Goal: Task Accomplishment & Management: Complete application form

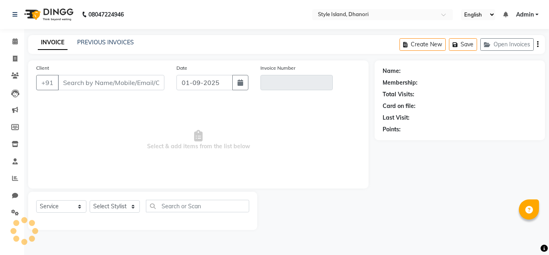
select select "service"
type input "8600146782"
type input "V/2025-26/0173"
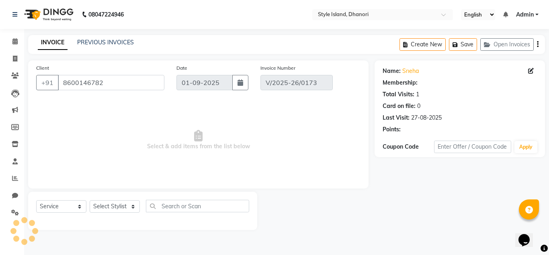
type input "27-08-2025"
select select "select"
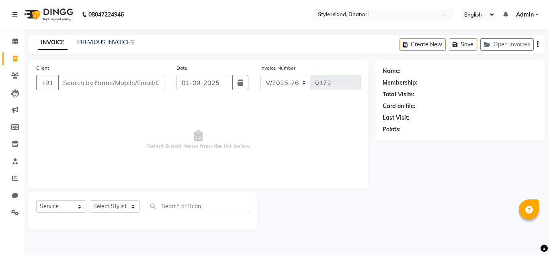
select select "8257"
select select "service"
click at [280, 143] on span "Select & add items from the list below" at bounding box center [198, 140] width 325 height 80
click at [260, 116] on span "Select & add items from the list below" at bounding box center [198, 140] width 325 height 80
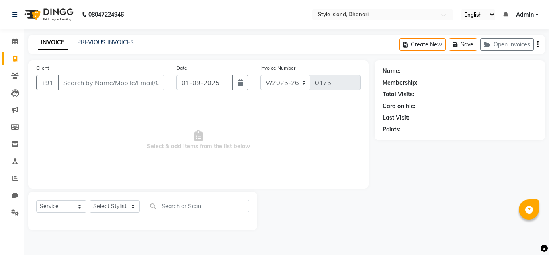
select select "8257"
select select "service"
click at [242, 82] on icon "button" at bounding box center [241, 82] width 6 height 6
select select "9"
select select "2025"
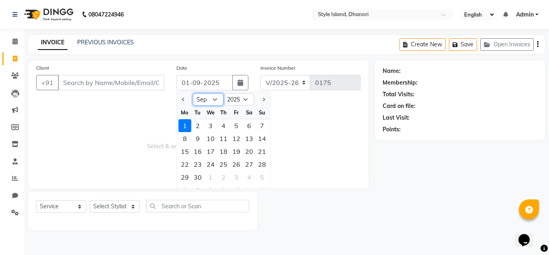
click at [206, 99] on select "Jan Feb Mar Apr May Jun [DATE] Aug Sep Oct Nov Dec" at bounding box center [208, 99] width 31 height 12
select select "8"
click at [193, 93] on select "Jan Feb Mar Apr May Jun [DATE] Aug Sep Oct Nov Dec" at bounding box center [208, 99] width 31 height 12
click at [251, 176] on div "30" at bounding box center [249, 177] width 13 height 13
type input "30-08-2025"
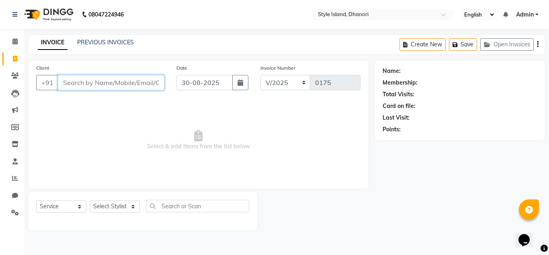
click at [89, 84] on input "Client" at bounding box center [111, 82] width 107 height 15
type input "sonali"
click at [136, 86] on span "Add Client" at bounding box center [144, 82] width 32 height 8
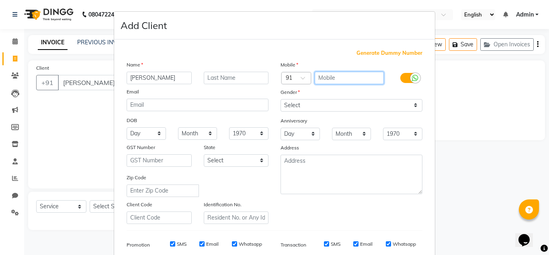
click at [333, 82] on input "text" at bounding box center [350, 78] width 70 height 12
type input "8624913665"
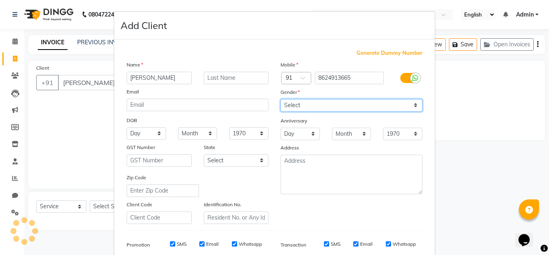
click at [332, 102] on select "Select [DEMOGRAPHIC_DATA] [DEMOGRAPHIC_DATA] Other Prefer Not To Say" at bounding box center [352, 105] width 142 height 12
select select "[DEMOGRAPHIC_DATA]"
click at [281, 99] on select "Select [DEMOGRAPHIC_DATA] [DEMOGRAPHIC_DATA] Other Prefer Not To Say" at bounding box center [352, 105] width 142 height 12
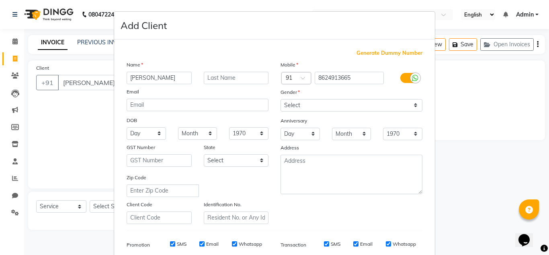
click at [309, 217] on div "Mobile Country Code × 91 8624913665 Gender Select Male Female Other Prefer Not …" at bounding box center [352, 141] width 154 height 163
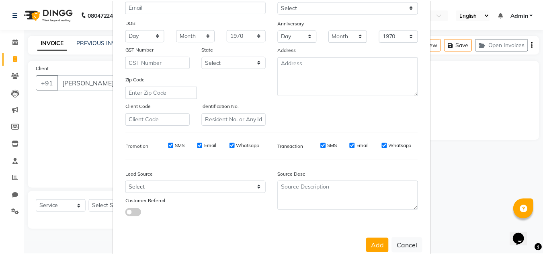
scroll to position [117, 0]
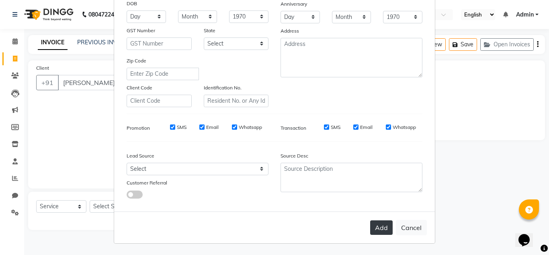
click at [383, 224] on button "Add" at bounding box center [381, 227] width 23 height 14
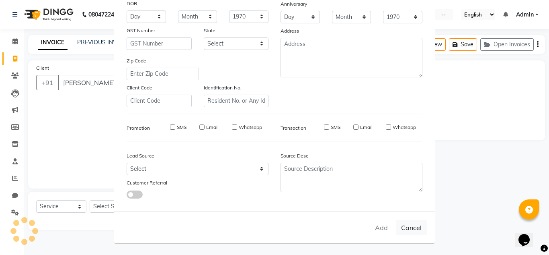
type input "8624913665"
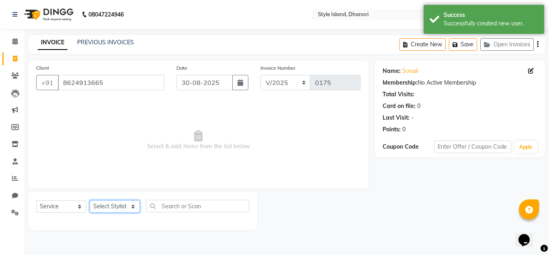
click at [118, 204] on select "Select Stylist [PERSON_NAME] [PERSON_NAME]" at bounding box center [115, 206] width 50 height 12
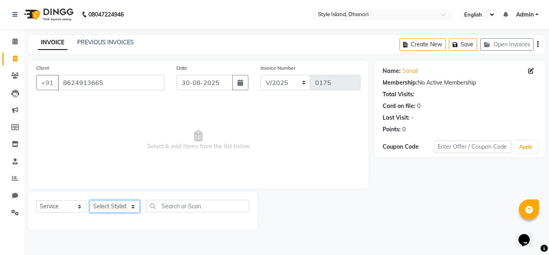
select select "79224"
click at [90, 200] on select "Select Stylist [PERSON_NAME] [PERSON_NAME]" at bounding box center [115, 206] width 50 height 12
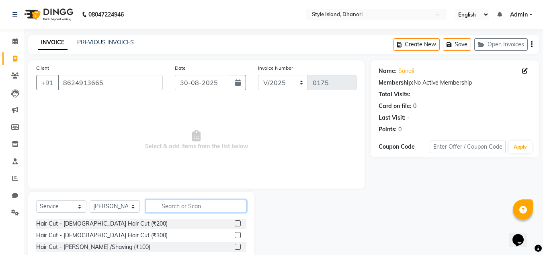
click at [176, 209] on input "text" at bounding box center [196, 206] width 101 height 12
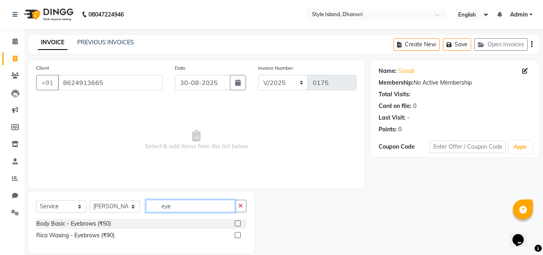
type input "eye"
click at [239, 223] on label at bounding box center [238, 223] width 6 height 6
click at [239, 223] on input "checkbox" at bounding box center [237, 223] width 5 height 5
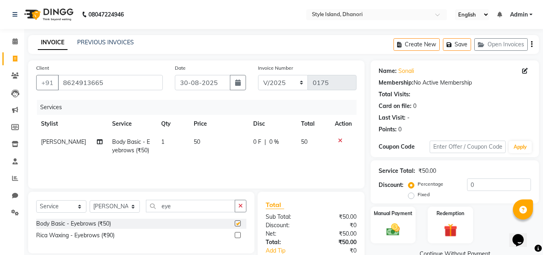
click at [239, 223] on label at bounding box center [238, 223] width 6 height 6
click at [239, 223] on input "checkbox" at bounding box center [237, 223] width 5 height 5
click at [239, 223] on label at bounding box center [238, 223] width 6 height 6
click at [239, 223] on input "checkbox" at bounding box center [237, 223] width 5 height 5
checkbox input "false"
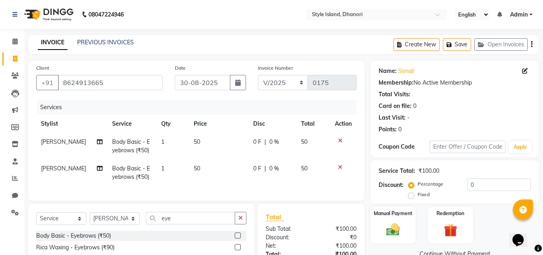
click at [339, 167] on icon at bounding box center [340, 167] width 4 height 6
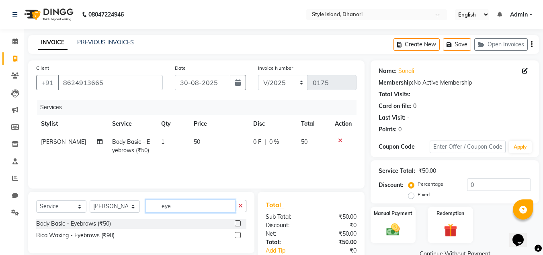
click at [207, 206] on input "eye" at bounding box center [190, 206] width 89 height 12
type input "e"
type input "upp"
click at [237, 224] on label at bounding box center [238, 223] width 6 height 6
click at [237, 224] on input "checkbox" at bounding box center [237, 223] width 5 height 5
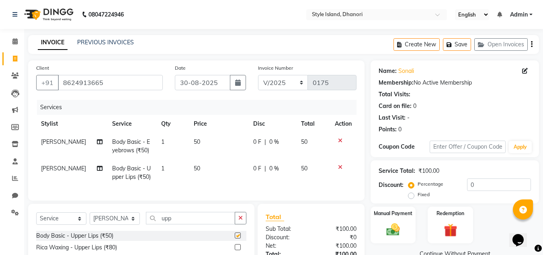
checkbox input "false"
click at [477, 221] on div "Manual Payment Redemption" at bounding box center [455, 224] width 181 height 37
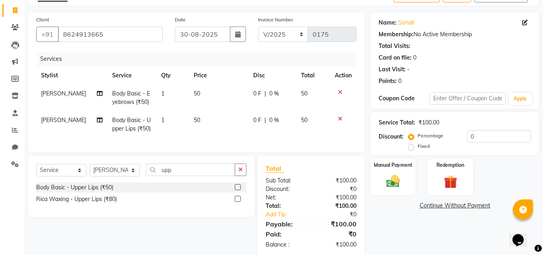
scroll to position [64, 0]
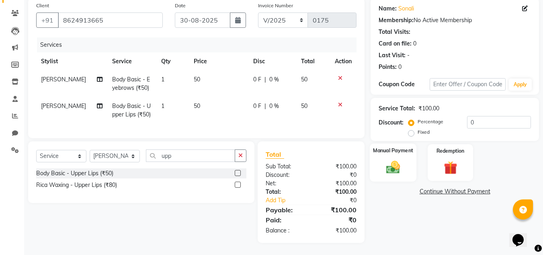
click at [382, 156] on div "Manual Payment" at bounding box center [393, 162] width 47 height 38
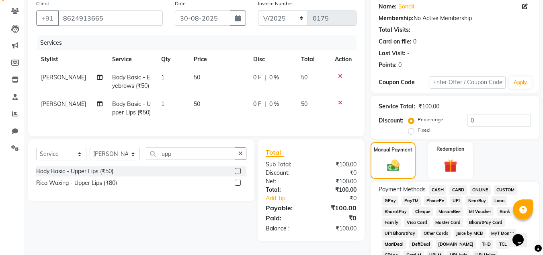
click at [481, 185] on span "ONLINE" at bounding box center [480, 189] width 21 height 9
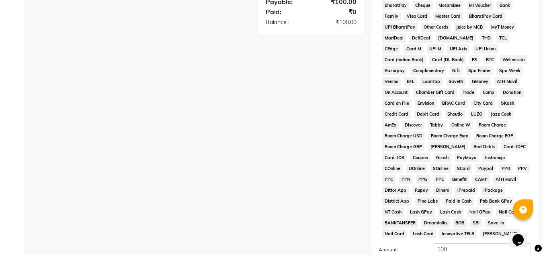
scroll to position [360, 0]
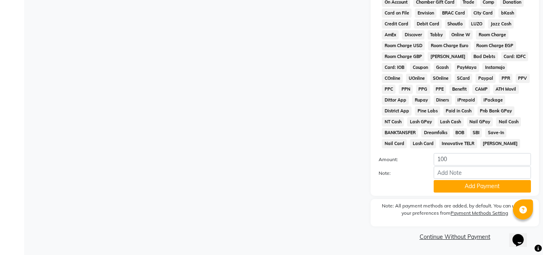
click at [481, 185] on button "Add Payment" at bounding box center [482, 186] width 97 height 12
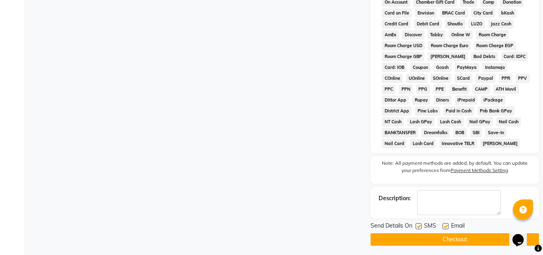
click at [417, 228] on label at bounding box center [419, 226] width 6 height 6
click at [417, 228] on input "checkbox" at bounding box center [418, 226] width 5 height 5
checkbox input "false"
click at [416, 234] on button "Checkout" at bounding box center [455, 239] width 169 height 12
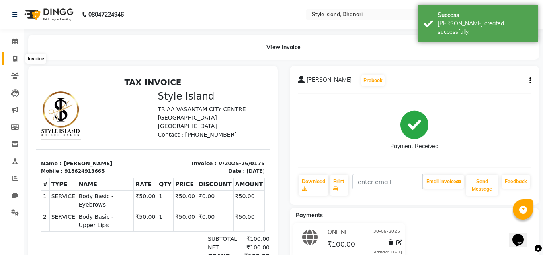
click at [16, 60] on icon at bounding box center [15, 59] width 4 height 6
select select "service"
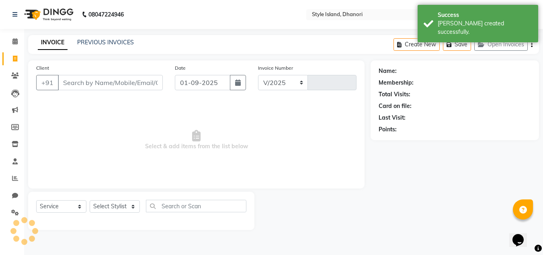
select select "8257"
type input "0176"
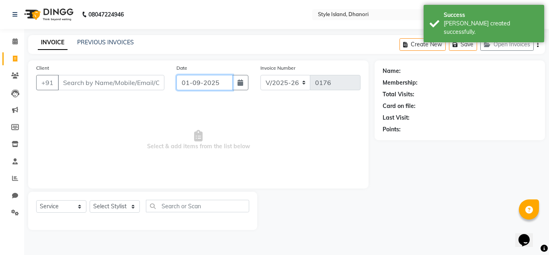
click at [200, 81] on input "01-09-2025" at bounding box center [205, 82] width 56 height 15
select select "9"
select select "2025"
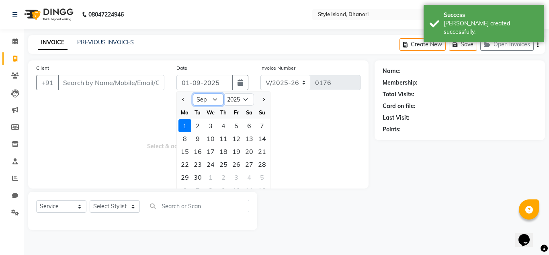
click at [200, 105] on select "Jan Feb Mar Apr May Jun [DATE] Aug Sep Oct Nov Dec" at bounding box center [208, 99] width 31 height 12
select select "8"
click at [193, 93] on select "Jan Feb Mar Apr May Jun [DATE] Aug Sep Oct Nov Dec" at bounding box center [208, 99] width 31 height 12
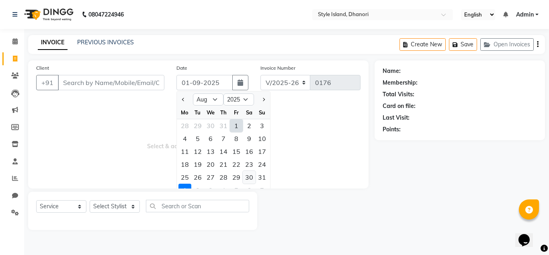
click at [249, 175] on div "30" at bounding box center [249, 177] width 13 height 13
type input "30-08-2025"
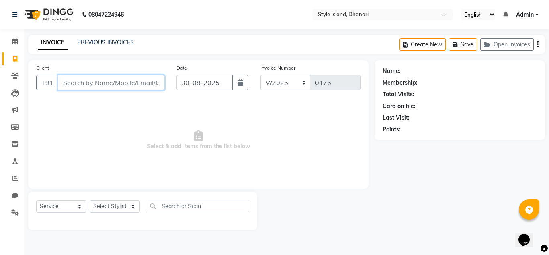
click at [131, 77] on input "Client" at bounding box center [111, 82] width 107 height 15
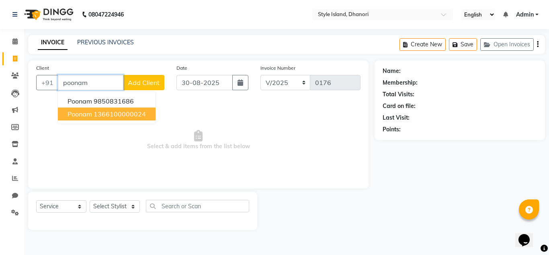
click at [122, 113] on ngb-highlight "1366100000024" at bounding box center [120, 114] width 52 height 8
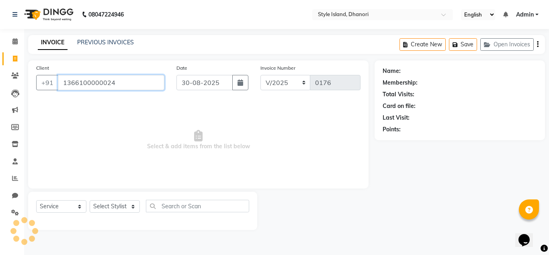
type input "1366100000024"
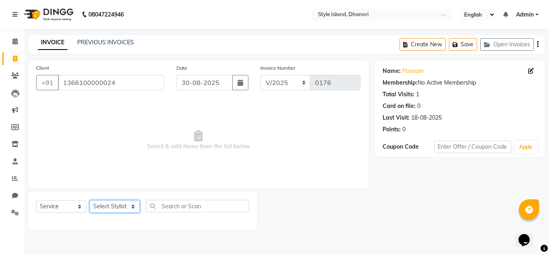
click at [126, 204] on select "Select Stylist [PERSON_NAME] [PERSON_NAME]" at bounding box center [115, 206] width 50 height 12
select select "87541"
click at [90, 200] on select "Select Stylist [PERSON_NAME] [PERSON_NAME]" at bounding box center [115, 206] width 50 height 12
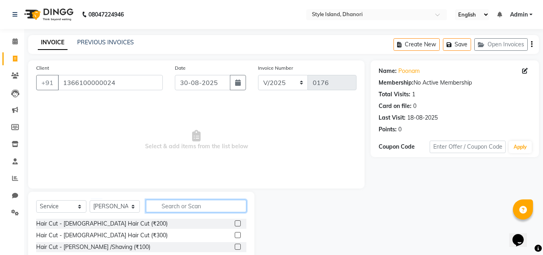
click at [171, 209] on input "text" at bounding box center [196, 206] width 101 height 12
type input "ey"
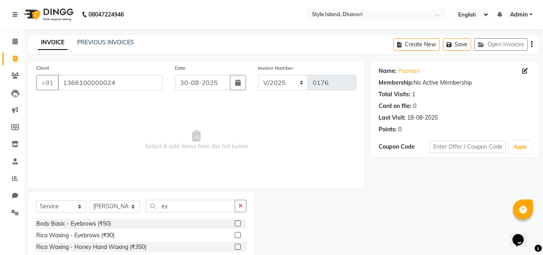
click at [237, 224] on label at bounding box center [238, 223] width 6 height 6
click at [237, 224] on input "checkbox" at bounding box center [237, 223] width 5 height 5
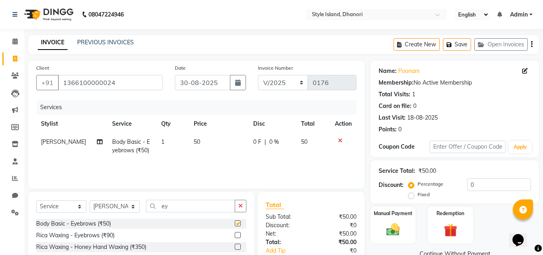
checkbox input "false"
click at [210, 209] on input "ey" at bounding box center [190, 206] width 89 height 12
type input "e"
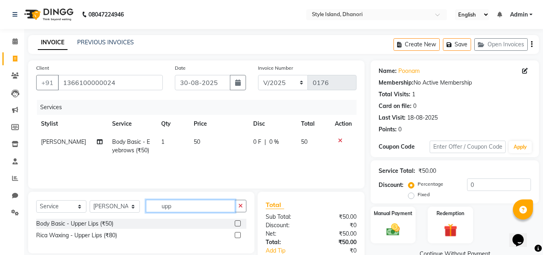
type input "upp"
click at [238, 223] on label at bounding box center [238, 223] width 6 height 6
click at [238, 223] on input "checkbox" at bounding box center [237, 223] width 5 height 5
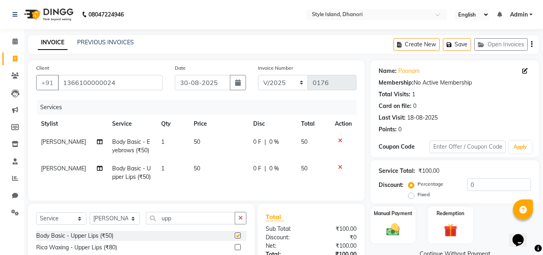
checkbox input "false"
click at [404, 221] on div "Manual Payment" at bounding box center [393, 225] width 47 height 38
click at [439, 253] on span "CASH" at bounding box center [437, 253] width 17 height 9
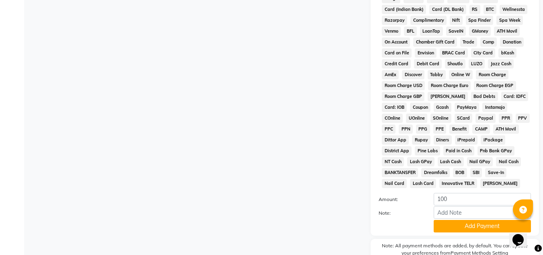
scroll to position [322, 0]
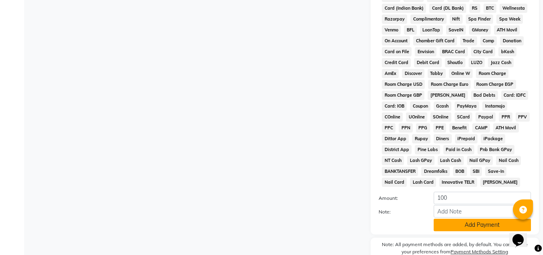
click at [459, 227] on button "Add Payment" at bounding box center [482, 224] width 97 height 12
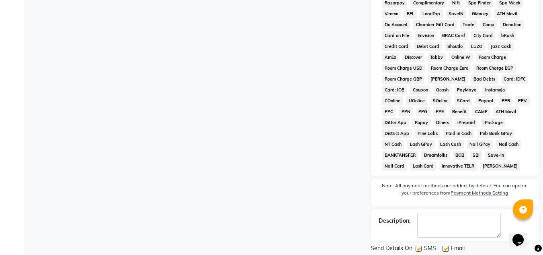
scroll to position [363, 0]
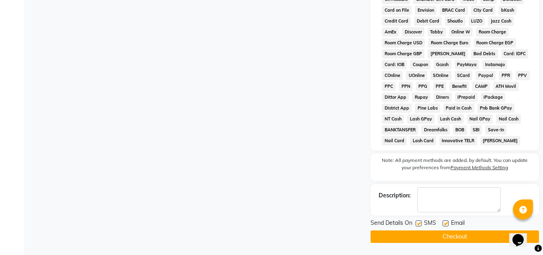
click at [420, 226] on div at bounding box center [418, 224] width 5 height 8
click at [419, 225] on label at bounding box center [419, 223] width 6 height 6
click at [419, 225] on input "checkbox" at bounding box center [418, 223] width 5 height 5
checkbox input "false"
click at [419, 231] on button "Checkout" at bounding box center [455, 236] width 169 height 12
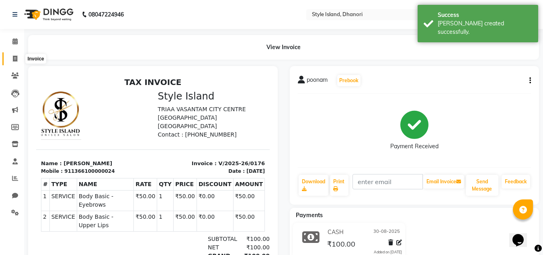
click at [16, 56] on icon at bounding box center [15, 59] width 4 height 6
select select "service"
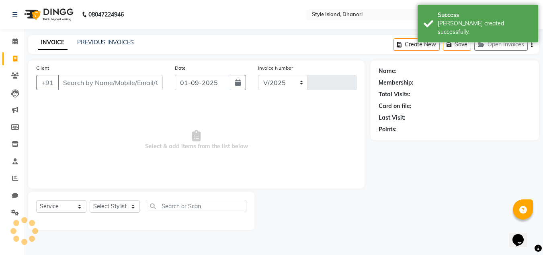
select select "8257"
type input "0177"
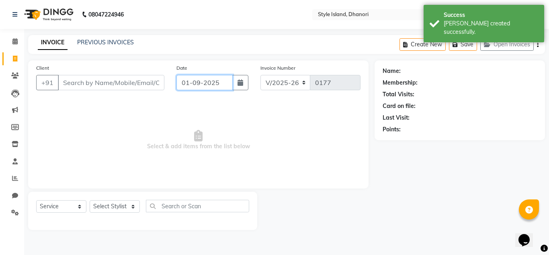
click at [220, 83] on input "01-09-2025" at bounding box center [205, 82] width 56 height 15
select select "9"
select select "2025"
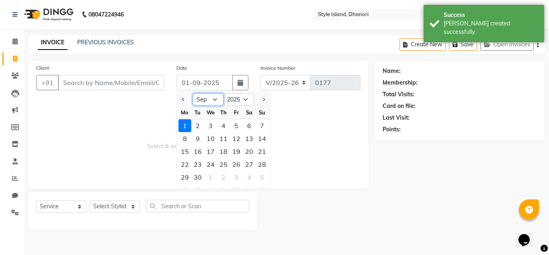
click at [210, 97] on select "Jan Feb Mar Apr May Jun [DATE] Aug Sep Oct Nov Dec" at bounding box center [208, 99] width 31 height 12
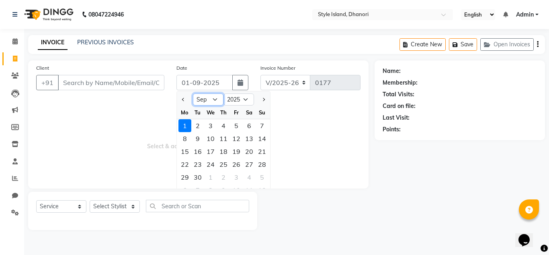
select select "8"
click at [193, 93] on select "Jan Feb Mar Apr May Jun [DATE] Aug Sep Oct Nov Dec" at bounding box center [208, 99] width 31 height 12
click at [250, 182] on div "30" at bounding box center [249, 177] width 13 height 13
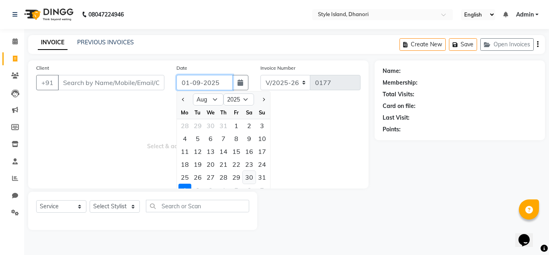
type input "30-08-2025"
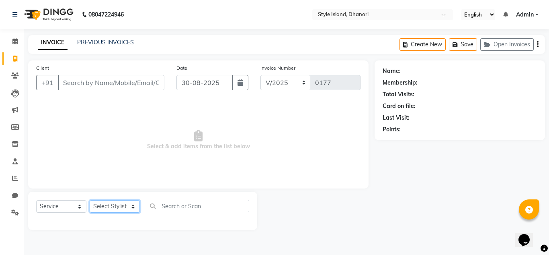
click at [109, 210] on select "Select Stylist [PERSON_NAME] [PERSON_NAME]" at bounding box center [115, 206] width 50 height 12
select select "79224"
click at [90, 200] on select "Select Stylist [PERSON_NAME] [PERSON_NAME]" at bounding box center [115, 206] width 50 height 12
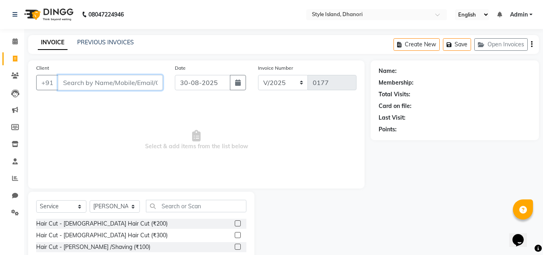
click at [106, 85] on input "Client" at bounding box center [110, 82] width 105 height 15
type input "9039020528"
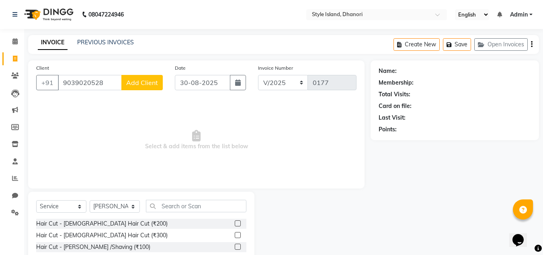
click at [129, 83] on span "Add Client" at bounding box center [142, 82] width 32 height 8
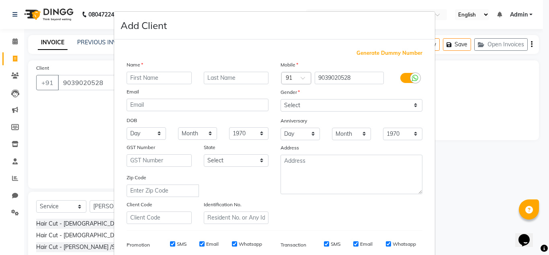
click at [146, 76] on input "text" at bounding box center [159, 78] width 65 height 12
type input "aditi"
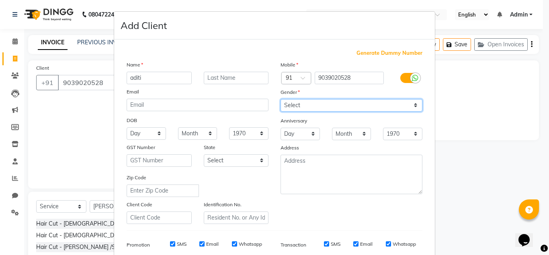
click at [340, 110] on select "Select [DEMOGRAPHIC_DATA] [DEMOGRAPHIC_DATA] Other Prefer Not To Say" at bounding box center [352, 105] width 142 height 12
select select "[DEMOGRAPHIC_DATA]"
click at [281, 99] on select "Select [DEMOGRAPHIC_DATA] [DEMOGRAPHIC_DATA] Other Prefer Not To Say" at bounding box center [352, 105] width 142 height 12
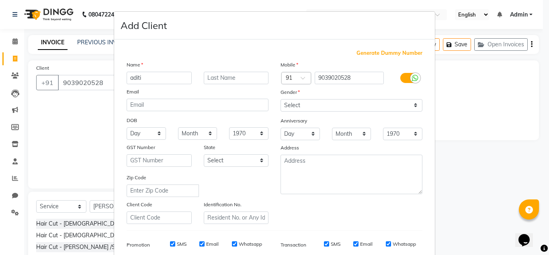
click at [329, 205] on div "Mobile Country Code × 91 9039020528 Gender Select Male Female Other Prefer Not …" at bounding box center [352, 141] width 154 height 163
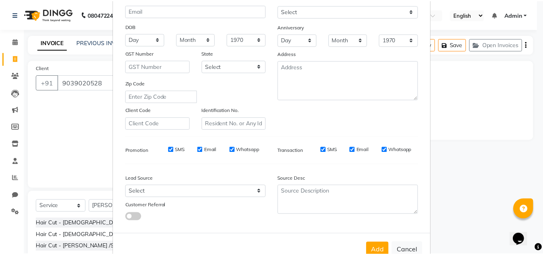
scroll to position [117, 0]
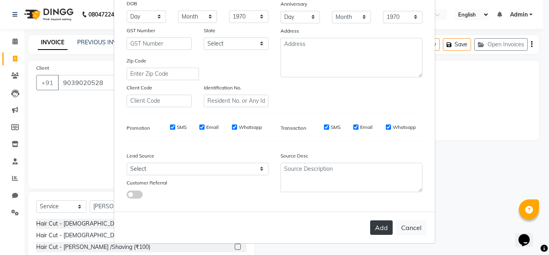
click at [382, 227] on button "Add" at bounding box center [381, 227] width 23 height 14
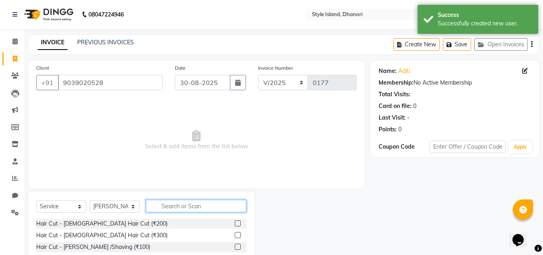
click at [169, 206] on input "text" at bounding box center [196, 206] width 101 height 12
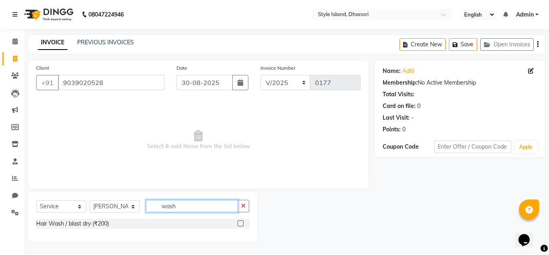
type input "wash"
click at [242, 225] on label at bounding box center [241, 223] width 6 height 6
click at [242, 225] on input "checkbox" at bounding box center [240, 223] width 5 height 5
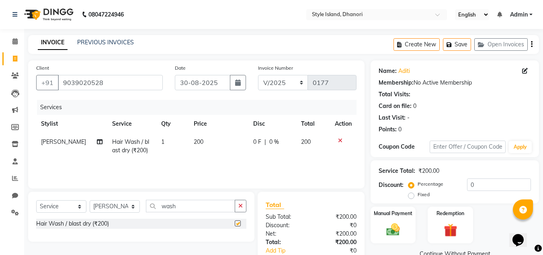
checkbox input "false"
click at [397, 248] on div "Name: Aditi Membership: No Active Membership Total Visits: Card on file: 0 Last…" at bounding box center [458, 176] width 175 height 232
click at [397, 224] on img at bounding box center [393, 229] width 23 height 16
click at [478, 252] on span "ONLINE" at bounding box center [480, 253] width 21 height 9
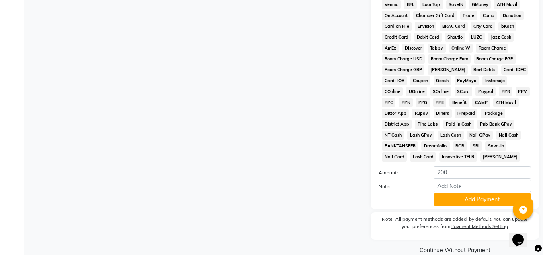
scroll to position [354, 0]
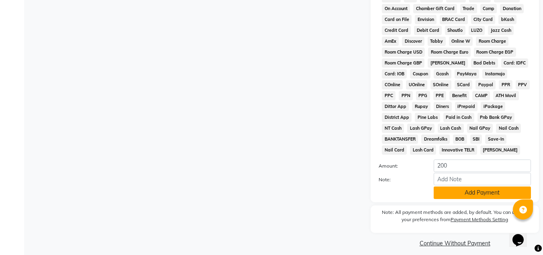
click at [476, 193] on button "Add Payment" at bounding box center [482, 192] width 97 height 12
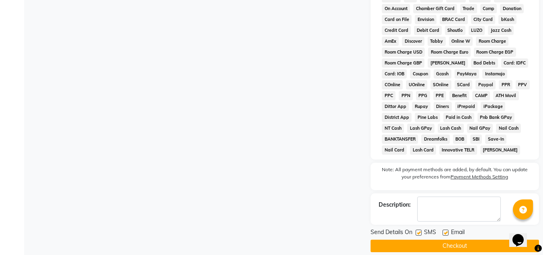
click at [423, 235] on div "SMS" at bounding box center [429, 233] width 27 height 10
click at [422, 235] on label at bounding box center [419, 232] width 6 height 6
click at [421, 235] on input "checkbox" at bounding box center [418, 232] width 5 height 5
checkbox input "false"
click at [420, 245] on button "Checkout" at bounding box center [455, 245] width 169 height 12
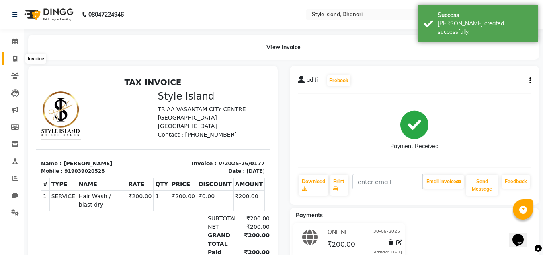
click at [15, 54] on span at bounding box center [15, 58] width 14 height 9
select select "8257"
select select "service"
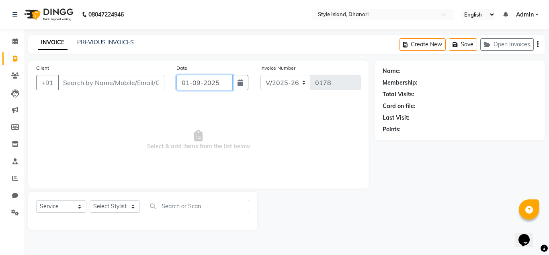
click at [218, 81] on input "01-09-2025" at bounding box center [205, 82] width 56 height 15
select select "9"
select select "2025"
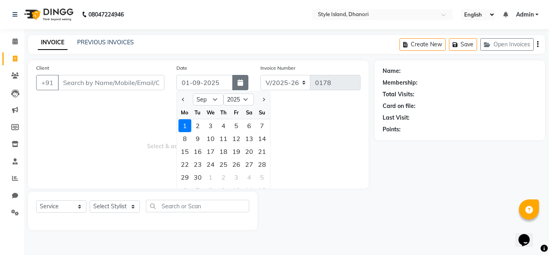
click at [237, 86] on button "button" at bounding box center [240, 82] width 16 height 15
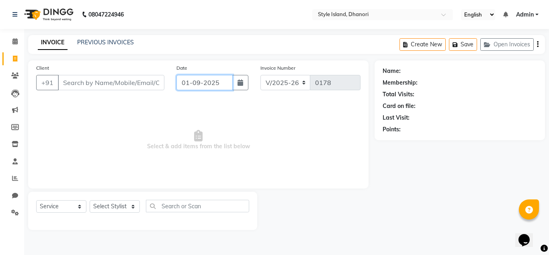
click at [220, 85] on input "01-09-2025" at bounding box center [205, 82] width 56 height 15
select select "9"
select select "2025"
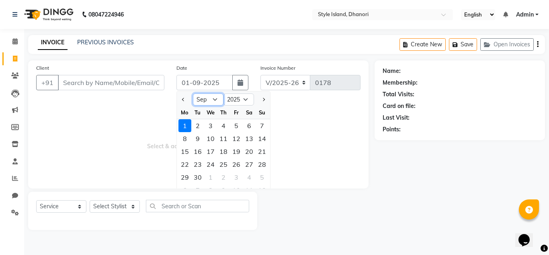
click at [208, 103] on select "Jan Feb Mar Apr May Jun [DATE] Aug Sep Oct Nov Dec" at bounding box center [208, 99] width 31 height 12
select select "8"
click at [193, 93] on select "Jan Feb Mar Apr May Jun [DATE] Aug Sep Oct Nov Dec" at bounding box center [208, 99] width 31 height 12
click at [263, 178] on div "31" at bounding box center [262, 177] width 13 height 13
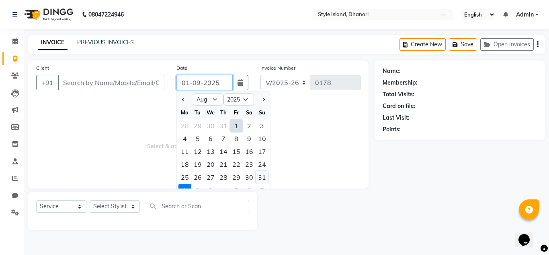
type input "31-08-2025"
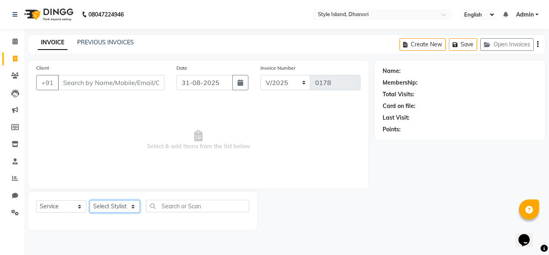
click at [103, 208] on select "Select Stylist [PERSON_NAME] [PERSON_NAME]" at bounding box center [115, 206] width 50 height 12
select select "87541"
click at [90, 200] on select "Select Stylist [PERSON_NAME] [PERSON_NAME]" at bounding box center [115, 206] width 50 height 12
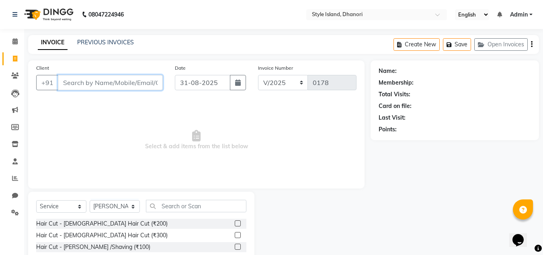
click at [111, 81] on input "Client" at bounding box center [110, 82] width 105 height 15
type input "8484862380"
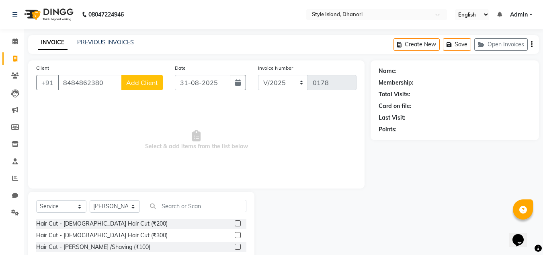
click at [133, 86] on span "Add Client" at bounding box center [142, 82] width 32 height 8
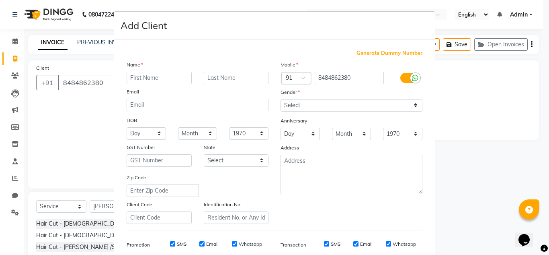
click at [155, 77] on input "text" at bounding box center [159, 78] width 65 height 12
type input "j"
type input "yogita"
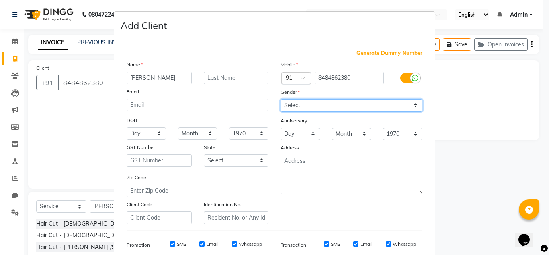
click at [361, 105] on select "Select [DEMOGRAPHIC_DATA] [DEMOGRAPHIC_DATA] Other Prefer Not To Say" at bounding box center [352, 105] width 142 height 12
select select "[DEMOGRAPHIC_DATA]"
click at [281, 99] on select "Select [DEMOGRAPHIC_DATA] [DEMOGRAPHIC_DATA] Other Prefer Not To Say" at bounding box center [352, 105] width 142 height 12
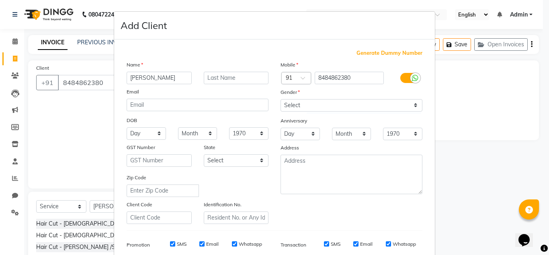
click at [374, 203] on div "Mobile Country Code × 91 8484862380 Gender Select Male Female Other Prefer Not …" at bounding box center [352, 141] width 154 height 163
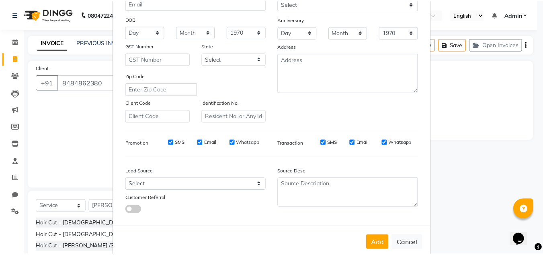
scroll to position [117, 0]
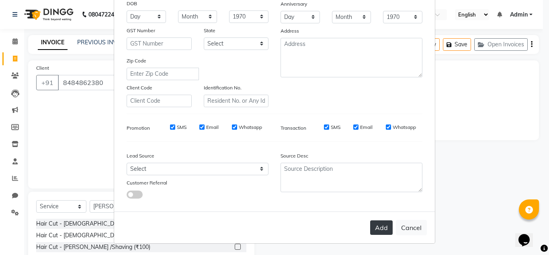
click at [383, 223] on button "Add" at bounding box center [381, 227] width 23 height 14
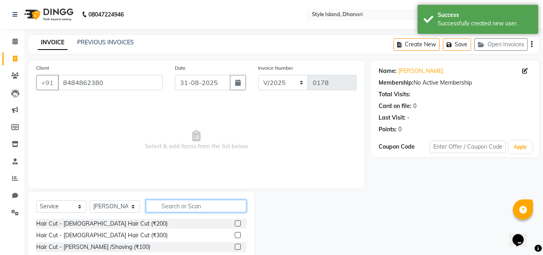
click at [176, 207] on input "text" at bounding box center [196, 206] width 101 height 12
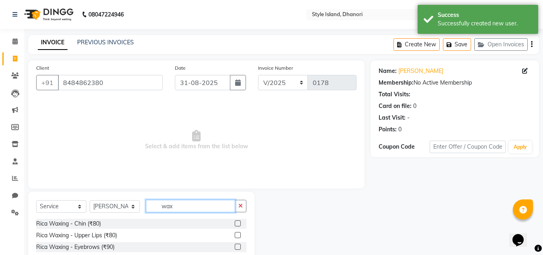
type input "wax"
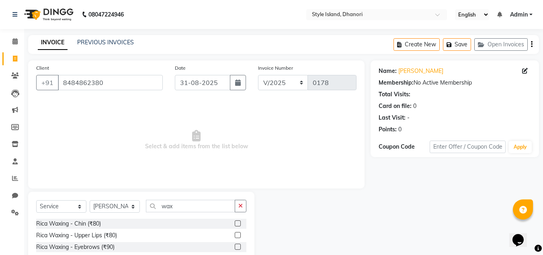
click at [276, 224] on div at bounding box center [313, 250] width 116 height 119
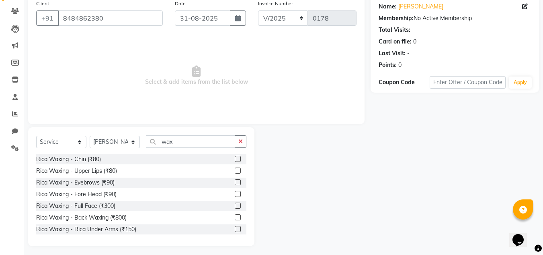
scroll to position [16, 0]
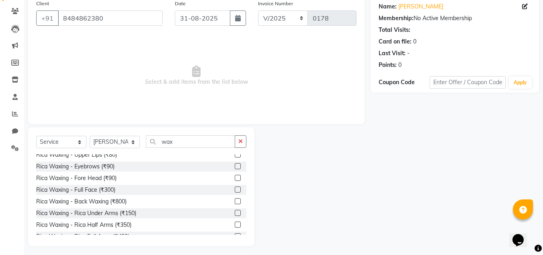
click at [235, 190] on label at bounding box center [238, 189] width 6 height 6
click at [235, 190] on input "checkbox" at bounding box center [237, 189] width 5 height 5
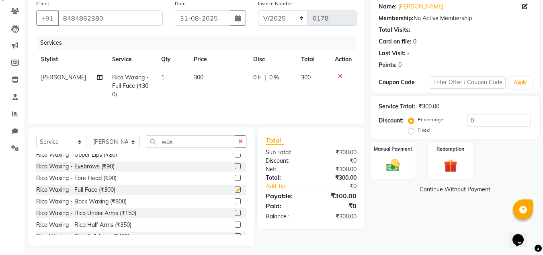
checkbox input "false"
click at [239, 139] on icon "button" at bounding box center [241, 141] width 4 height 6
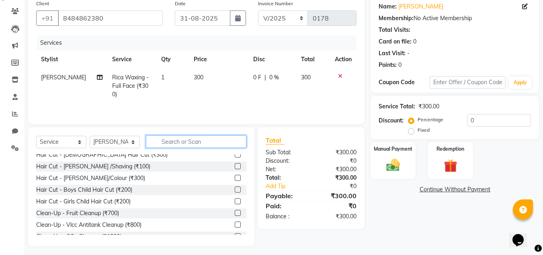
click at [239, 139] on input "text" at bounding box center [196, 141] width 101 height 12
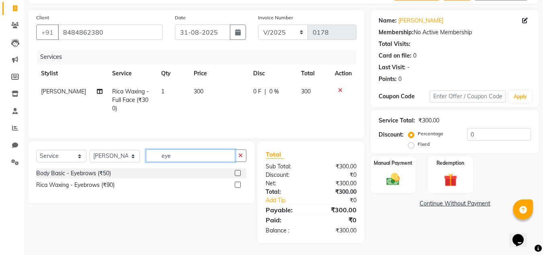
scroll to position [50, 0]
type input "eye"
click at [237, 173] on label at bounding box center [238, 173] width 6 height 6
click at [237, 173] on input "checkbox" at bounding box center [237, 173] width 5 height 5
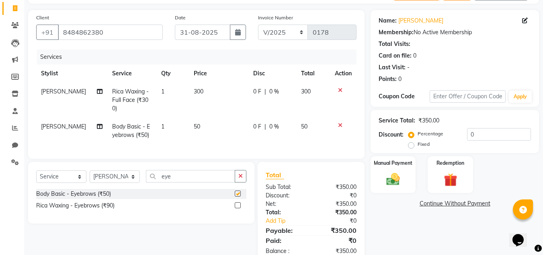
checkbox input "false"
click at [197, 86] on td "300" at bounding box center [219, 99] width 60 height 35
select select "87541"
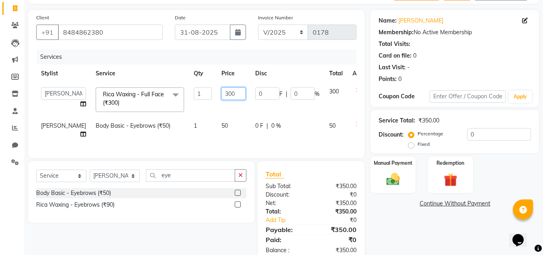
click at [222, 93] on input "300" at bounding box center [234, 93] width 24 height 12
type input "500"
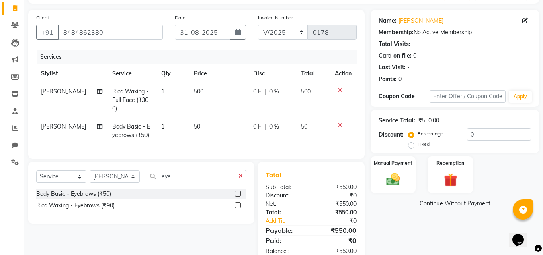
click at [393, 217] on div "Name: Yogita Membership: No Active Membership Total Visits: Card on file: 0 Las…" at bounding box center [458, 136] width 175 height 253
click at [405, 169] on div "Manual Payment" at bounding box center [393, 174] width 47 height 38
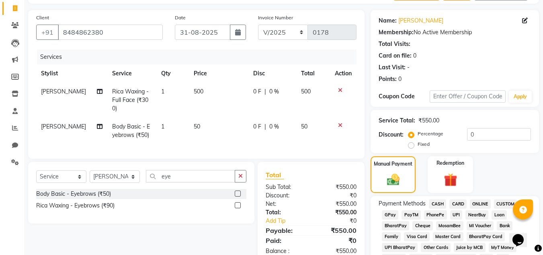
click at [481, 201] on span "ONLINE" at bounding box center [480, 203] width 21 height 9
click at [518, 165] on div "Manual Payment Redemption" at bounding box center [455, 174] width 181 height 37
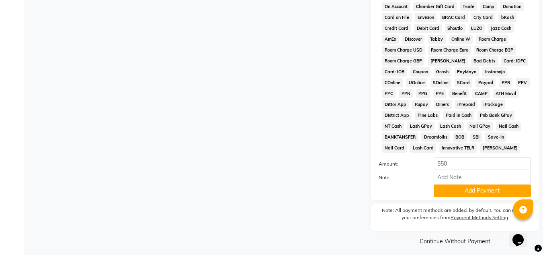
scroll to position [360, 0]
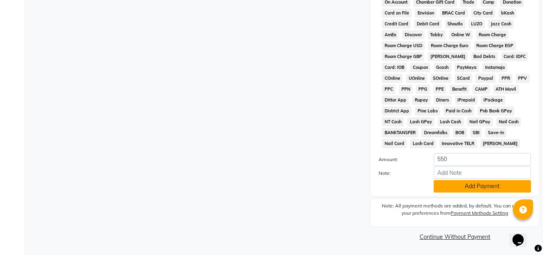
click at [507, 183] on button "Add Payment" at bounding box center [482, 186] width 97 height 12
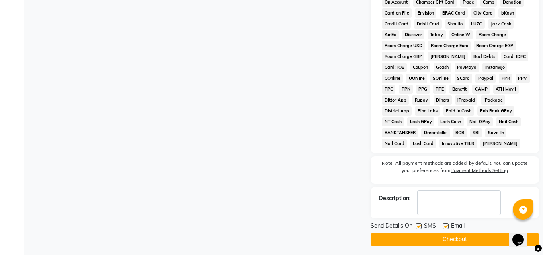
click at [420, 223] on label at bounding box center [419, 226] width 6 height 6
click at [420, 224] on input "checkbox" at bounding box center [418, 226] width 5 height 5
checkbox input "false"
click at [414, 241] on button "Checkout" at bounding box center [455, 239] width 169 height 12
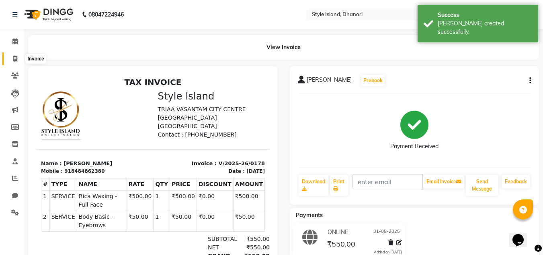
click at [11, 60] on span at bounding box center [15, 58] width 14 height 9
select select "service"
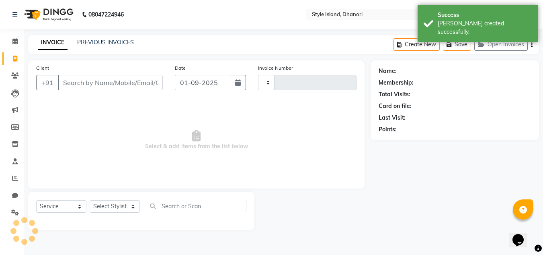
type input "0179"
select select "8257"
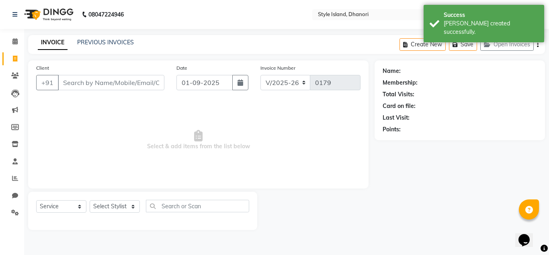
click at [117, 199] on div "Select Service Product Membership Package Voucher Prepaid Gift Card Select Styl…" at bounding box center [142, 210] width 229 height 38
click at [117, 206] on select "Select Stylist [PERSON_NAME] [PERSON_NAME]" at bounding box center [115, 206] width 50 height 12
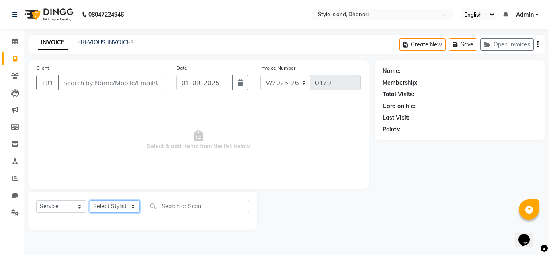
select select "79222"
click at [90, 200] on select "Select Stylist [PERSON_NAME] [PERSON_NAME]" at bounding box center [115, 206] width 50 height 12
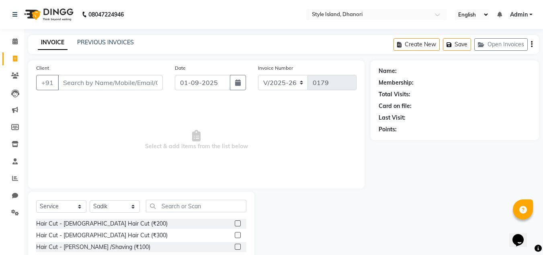
click at [235, 247] on label at bounding box center [238, 246] width 6 height 6
click at [235, 247] on input "checkbox" at bounding box center [237, 246] width 5 height 5
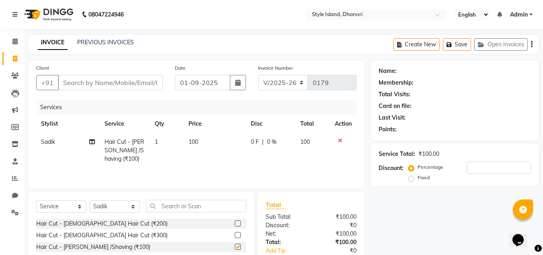
checkbox input "false"
click at [235, 225] on label at bounding box center [238, 223] width 6 height 6
click at [235, 225] on input "checkbox" at bounding box center [237, 223] width 5 height 5
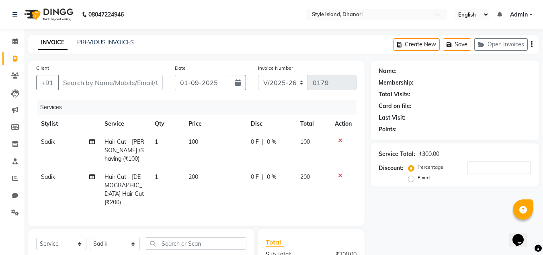
checkbox input "false"
click at [87, 76] on input "Client" at bounding box center [110, 82] width 105 height 15
type input "a"
type input "0"
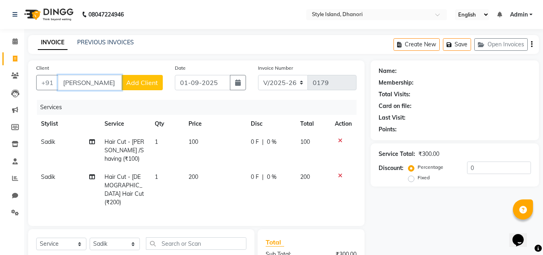
type input "[PERSON_NAME]"
click at [149, 77] on button "Add Client" at bounding box center [141, 82] width 41 height 15
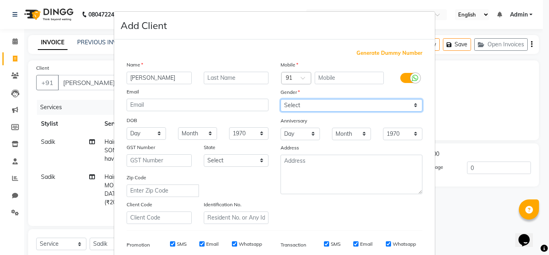
click at [316, 99] on select "Select [DEMOGRAPHIC_DATA] [DEMOGRAPHIC_DATA] Other Prefer Not To Say" at bounding box center [352, 105] width 142 height 12
select select "male"
click at [281, 99] on select "Select [DEMOGRAPHIC_DATA] [DEMOGRAPHIC_DATA] Other Prefer Not To Say" at bounding box center [352, 105] width 142 height 12
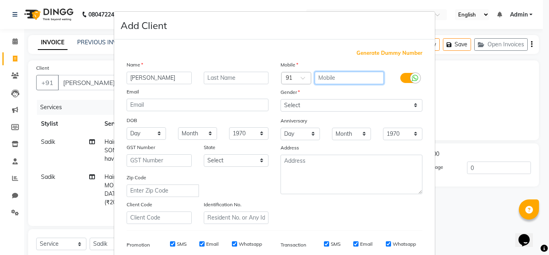
click at [338, 77] on input "text" at bounding box center [350, 78] width 70 height 12
type input "8999392606"
click at [308, 208] on div "Mobile Country Code × 91 8999392606 Gender Select Male Female Other Prefer Not …" at bounding box center [352, 141] width 154 height 163
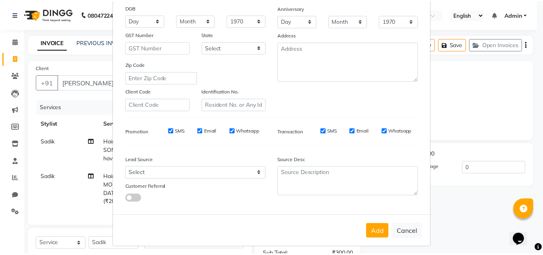
scroll to position [117, 0]
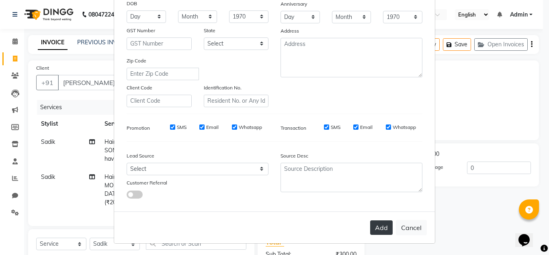
click at [378, 225] on button "Add" at bounding box center [381, 227] width 23 height 14
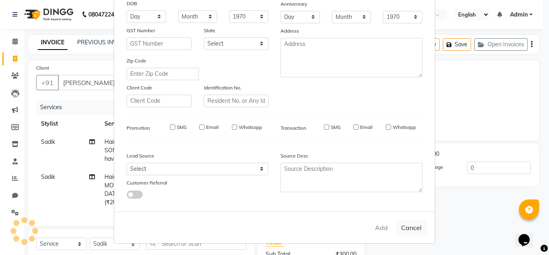
type input "8999392606"
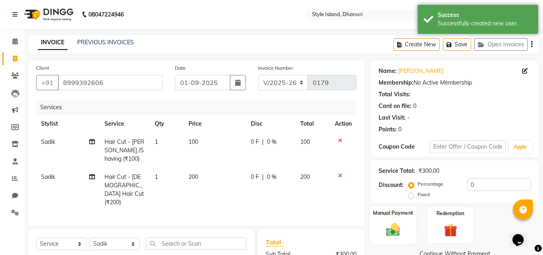
click at [399, 230] on img at bounding box center [393, 229] width 23 height 16
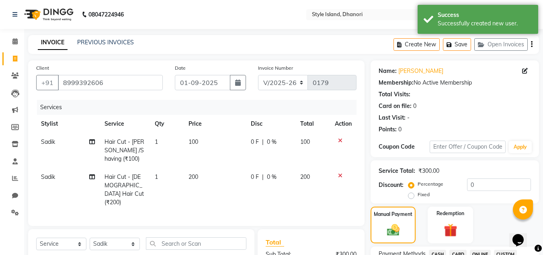
click at [439, 253] on span "CASH" at bounding box center [437, 253] width 17 height 9
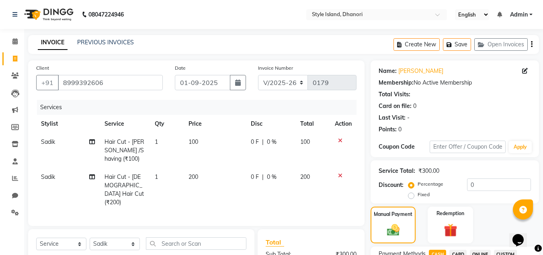
click at [492, 228] on div "Manual Payment Redemption" at bounding box center [455, 224] width 181 height 37
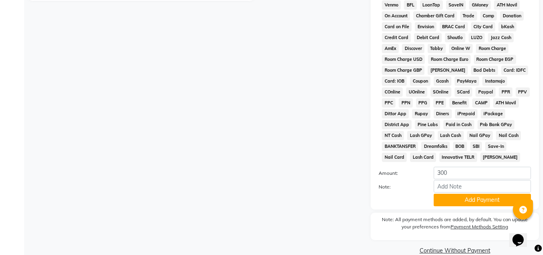
scroll to position [360, 0]
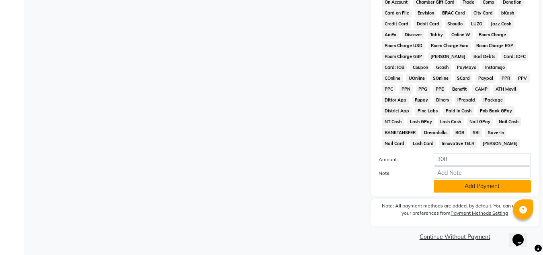
click at [482, 191] on button "Add Payment" at bounding box center [482, 186] width 97 height 12
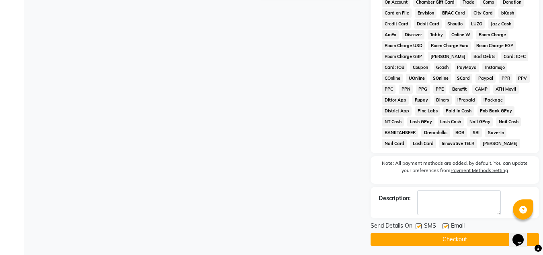
click at [438, 231] on div "Send Details On SMS Email Checkout" at bounding box center [455, 233] width 169 height 24
click at [435, 237] on button "Checkout" at bounding box center [455, 239] width 169 height 12
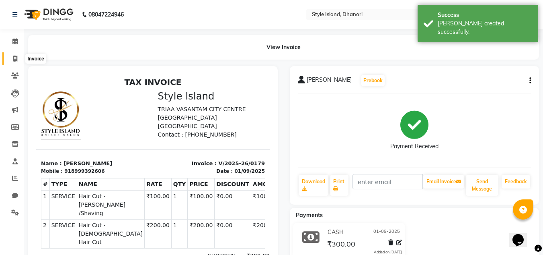
click at [17, 58] on icon at bounding box center [15, 59] width 4 height 6
select select "8257"
select select "service"
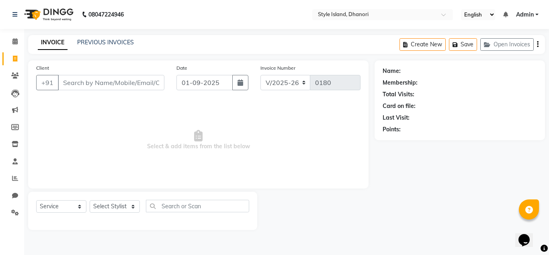
click at [123, 38] on div "INVOICE PREVIOUS INVOICES Create New Save Open Invoices" at bounding box center [286, 44] width 517 height 19
click at [121, 41] on link "PREVIOUS INVOICES" at bounding box center [105, 42] width 57 height 7
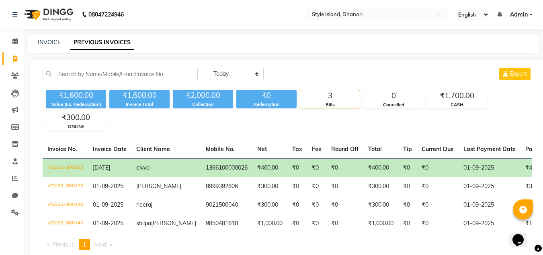
click at [110, 169] on span "25-09-2025" at bounding box center [101, 167] width 17 height 7
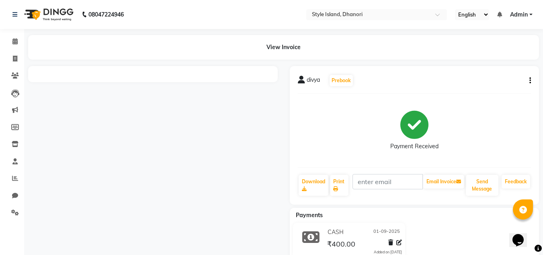
click at [531, 81] on icon "button" at bounding box center [531, 80] width 2 height 0
click at [483, 145] on div "Payment Received" at bounding box center [415, 130] width 234 height 60
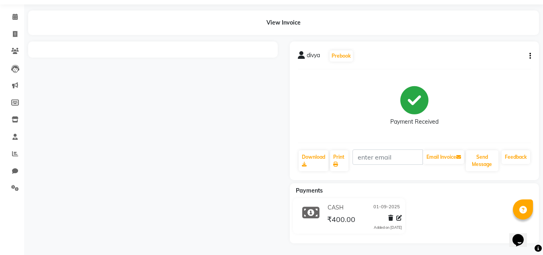
scroll to position [25, 0]
click at [391, 217] on icon at bounding box center [391, 217] width 5 height 6
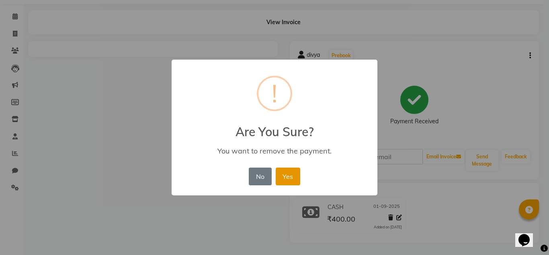
click at [285, 180] on button "Yes" at bounding box center [288, 176] width 25 height 18
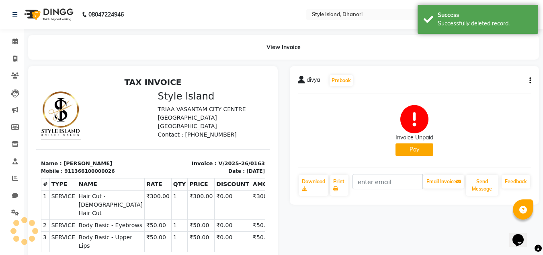
scroll to position [0, 0]
click at [532, 81] on div "divya Prebook Invoice Unpaid Pay Download Print Email Invoice Send Message Feed…" at bounding box center [415, 135] width 250 height 138
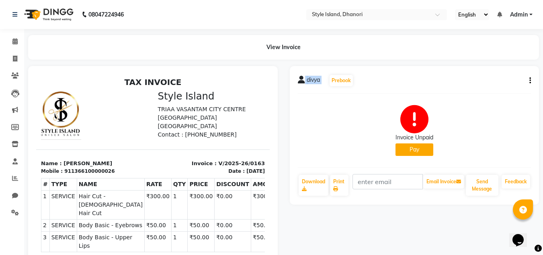
click at [530, 81] on icon "button" at bounding box center [531, 80] width 2 height 0
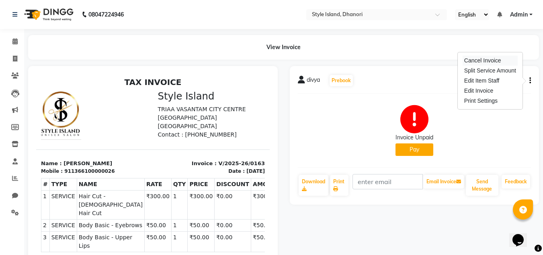
click at [484, 61] on div "Cancel Invoice" at bounding box center [490, 61] width 55 height 10
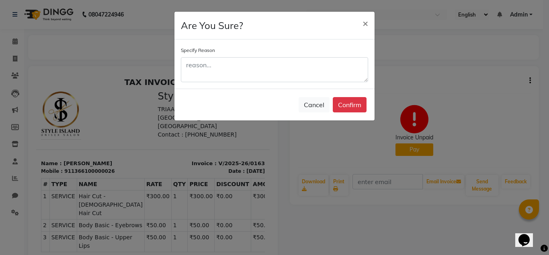
click at [286, 86] on div "Specify Reason" at bounding box center [275, 63] width 200 height 49
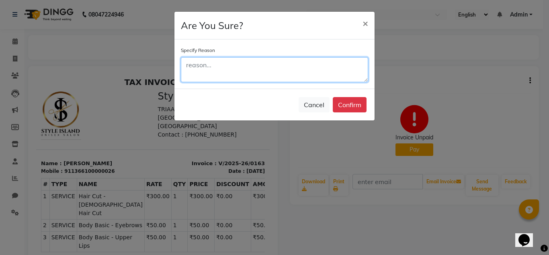
click at [282, 76] on textarea at bounding box center [274, 69] width 187 height 25
type textarea "incorrect date"
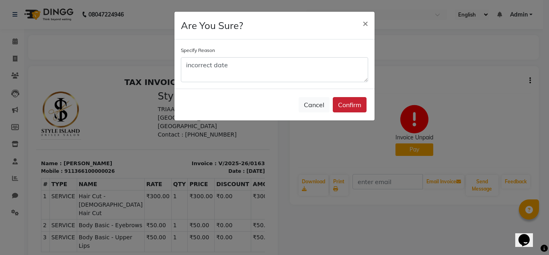
click at [338, 106] on button "Confirm" at bounding box center [350, 104] width 34 height 15
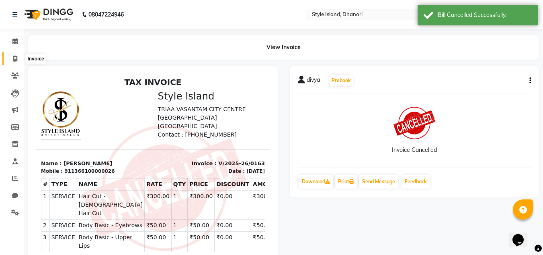
click at [13, 57] on icon at bounding box center [15, 59] width 4 height 6
select select "service"
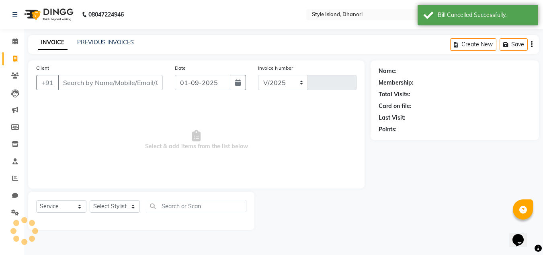
select select "8257"
type input "0180"
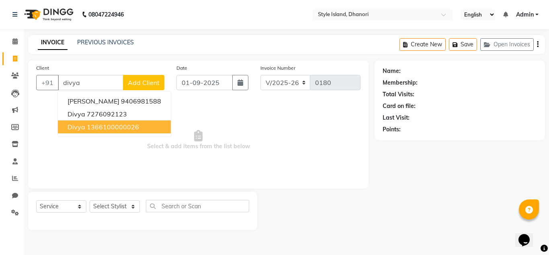
click at [108, 120] on button "divya 1366100000026" at bounding box center [114, 126] width 113 height 13
type input "1366100000026"
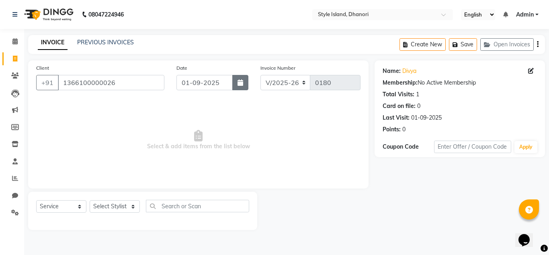
click at [233, 78] on button "button" at bounding box center [240, 82] width 16 height 15
select select "9"
select select "2025"
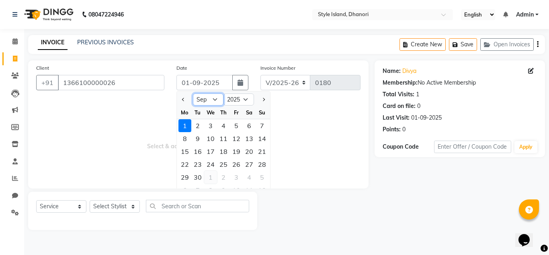
drag, startPoint x: 202, startPoint y: 98, endPoint x: 204, endPoint y: 181, distance: 83.3
click at [204, 181] on ngb-datepicker "Jan Feb Mar Apr May Jun [DATE] Aug Sep Oct Nov [DATE] 2016 2017 2018 2019 2020 …" at bounding box center [224, 144] width 94 height 107
select select "8"
click at [193, 93] on select "Jan Feb Mar Apr May Jun [DATE] Aug Sep Oct Nov Dec" at bounding box center [208, 99] width 31 height 12
click at [181, 177] on div "25" at bounding box center [185, 177] width 13 height 13
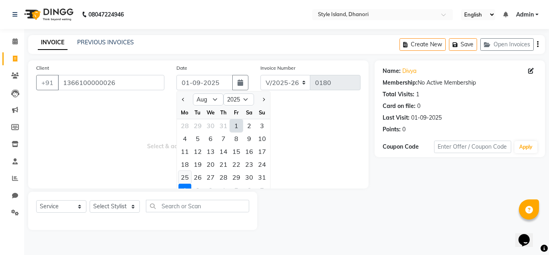
type input "25-08-2025"
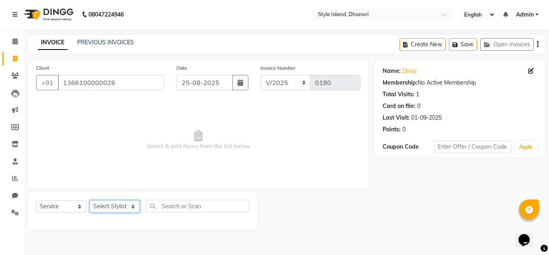
click at [121, 208] on select "Select Stylist [PERSON_NAME] [PERSON_NAME]" at bounding box center [115, 206] width 50 height 12
select select "79222"
click at [90, 200] on select "Select Stylist [PERSON_NAME] [PERSON_NAME]" at bounding box center [115, 206] width 50 height 12
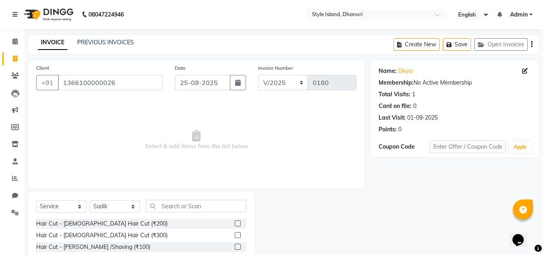
click at [235, 234] on label at bounding box center [238, 235] width 6 height 6
click at [235, 234] on input "checkbox" at bounding box center [237, 234] width 5 height 5
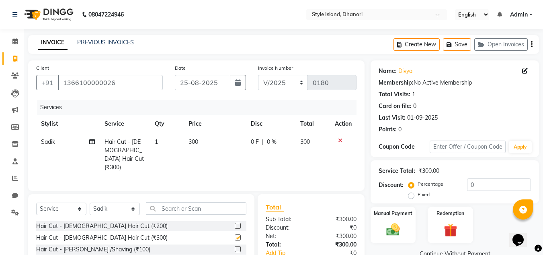
checkbox input "false"
click at [103, 203] on select "Select Stylist [PERSON_NAME] [PERSON_NAME]" at bounding box center [115, 208] width 50 height 12
select select "87541"
click at [90, 202] on select "Select Stylist [PERSON_NAME] [PERSON_NAME]" at bounding box center [115, 208] width 50 height 12
click at [175, 208] on input "text" at bounding box center [196, 208] width 101 height 12
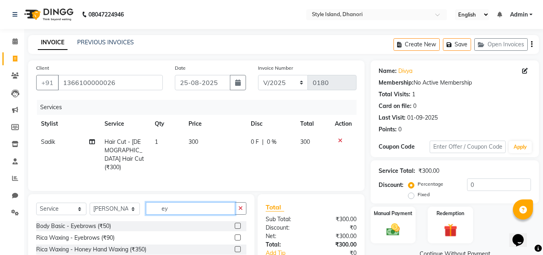
type input "ey"
click at [235, 222] on label at bounding box center [238, 225] width 6 height 6
click at [235, 223] on input "checkbox" at bounding box center [237, 225] width 5 height 5
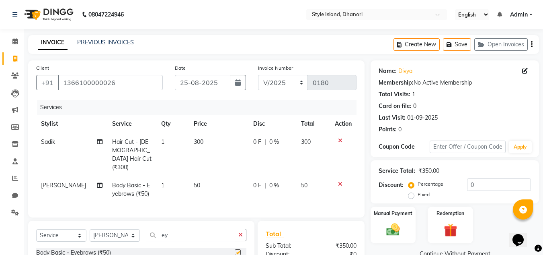
checkbox input "false"
click at [220, 228] on input "ey" at bounding box center [190, 234] width 89 height 12
type input "e"
type input "upp"
click at [238, 250] on label at bounding box center [238, 252] width 6 height 6
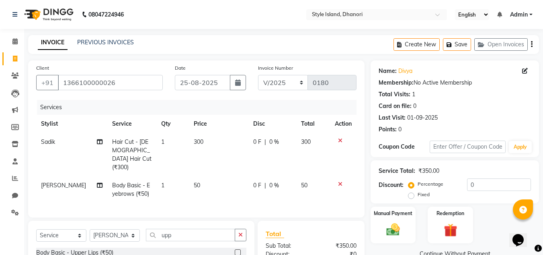
click at [238, 250] on input "checkbox" at bounding box center [237, 252] width 5 height 5
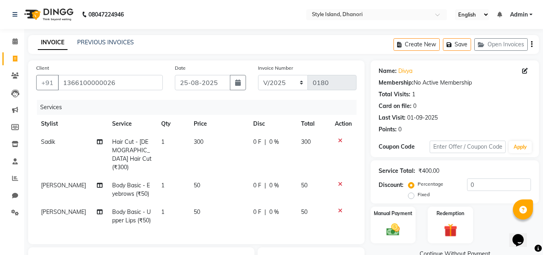
checkbox input "false"
click at [487, 224] on div "Manual Payment Redemption" at bounding box center [455, 224] width 181 height 37
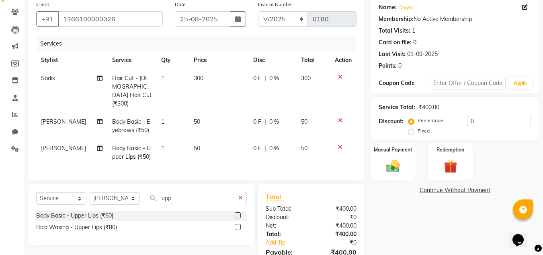
scroll to position [64, 0]
click at [399, 155] on div "Manual Payment" at bounding box center [393, 160] width 47 height 38
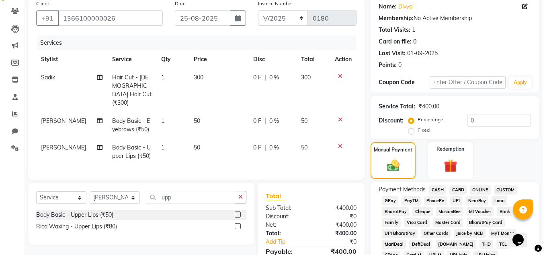
click at [440, 189] on span "CASH" at bounding box center [437, 189] width 17 height 9
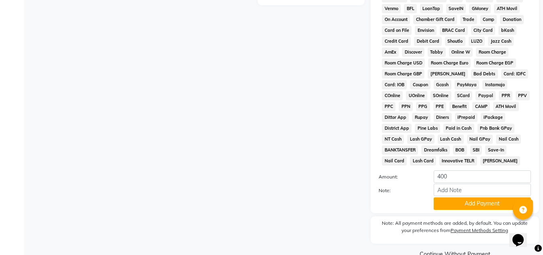
scroll to position [360, 0]
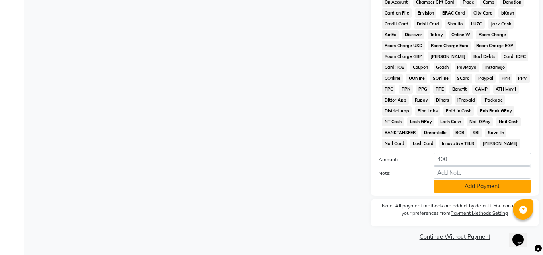
click at [484, 187] on button "Add Payment" at bounding box center [482, 186] width 97 height 12
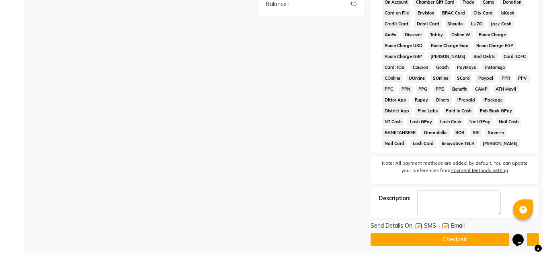
click at [421, 225] on label at bounding box center [419, 226] width 6 height 6
click at [421, 225] on input "checkbox" at bounding box center [418, 226] width 5 height 5
checkbox input "false"
click at [424, 233] on button "Checkout" at bounding box center [455, 239] width 169 height 12
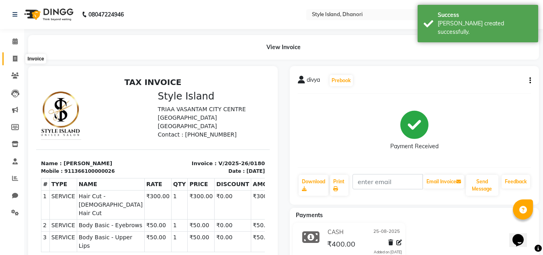
click at [15, 60] on icon at bounding box center [15, 59] width 4 height 6
select select "service"
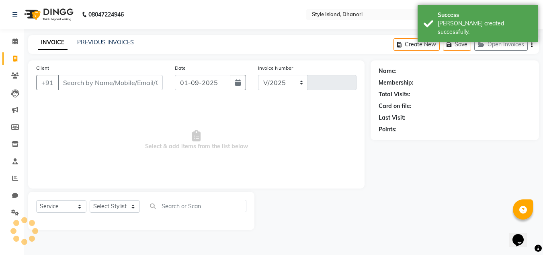
select select "8257"
type input "0181"
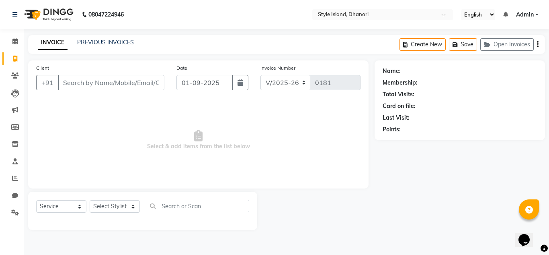
click at [91, 84] on input "Client" at bounding box center [111, 82] width 107 height 15
type input "[PERSON_NAME]"
click at [149, 79] on span "Add Client" at bounding box center [144, 82] width 32 height 8
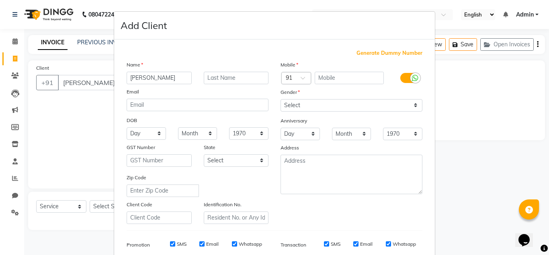
click at [371, 50] on span "Generate Dummy Number" at bounding box center [390, 53] width 66 height 8
type input "1366100000030"
checkbox input "false"
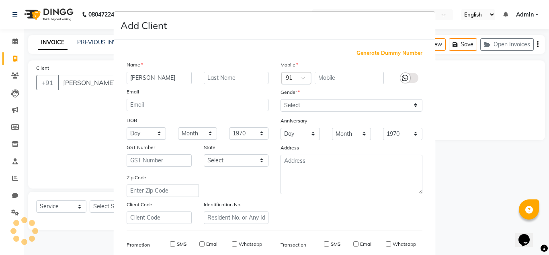
checkbox input "false"
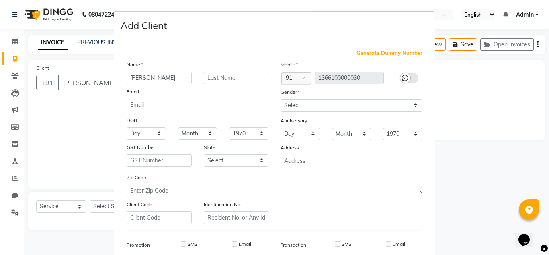
click at [348, 208] on div "Mobile Country Code × 91 1366100000030 Gender Select [DEMOGRAPHIC_DATA] [DEMOGR…" at bounding box center [352, 141] width 154 height 163
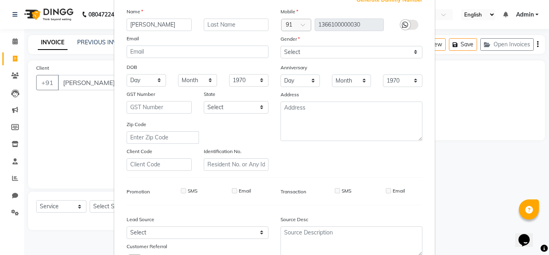
scroll to position [52, 0]
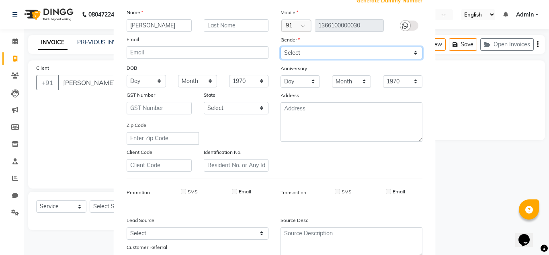
click at [387, 52] on select "Select [DEMOGRAPHIC_DATA] [DEMOGRAPHIC_DATA] Other Prefer Not To Say" at bounding box center [352, 53] width 142 height 12
select select "[DEMOGRAPHIC_DATA]"
click at [281, 47] on select "Select [DEMOGRAPHIC_DATA] [DEMOGRAPHIC_DATA] Other Prefer Not To Say" at bounding box center [352, 53] width 142 height 12
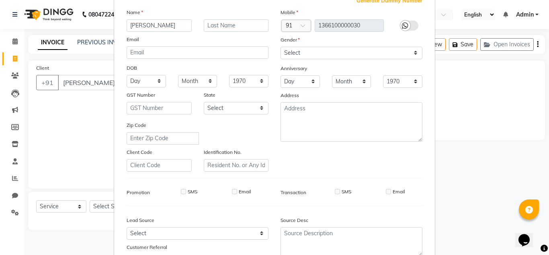
click at [352, 154] on div "Mobile Country Code × 91 1366100000030 Gender Select [DEMOGRAPHIC_DATA] [DEMOGR…" at bounding box center [352, 89] width 154 height 163
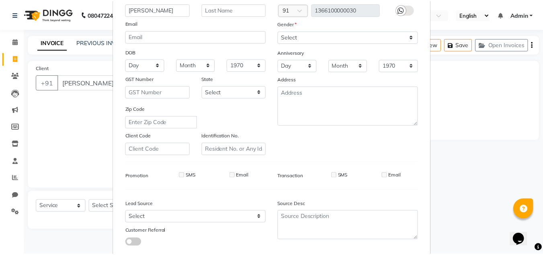
scroll to position [117, 0]
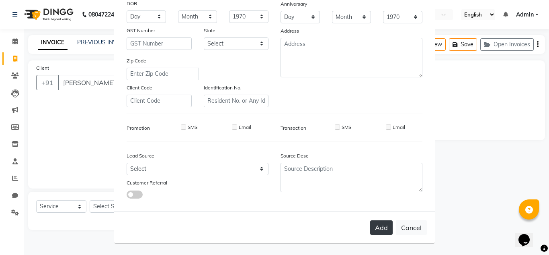
click at [385, 226] on button "Add" at bounding box center [381, 227] width 23 height 14
type input "1366100000030"
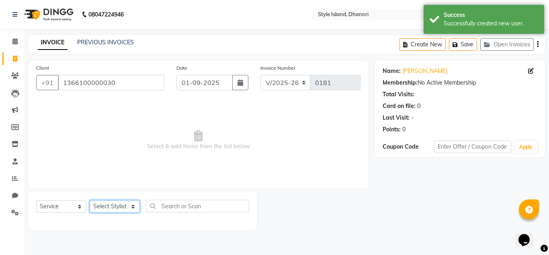
click at [106, 206] on select "Select Stylist [PERSON_NAME] [PERSON_NAME]" at bounding box center [115, 206] width 50 height 12
select select "79224"
click at [90, 200] on select "Select Stylist [PERSON_NAME] [PERSON_NAME]" at bounding box center [115, 206] width 50 height 12
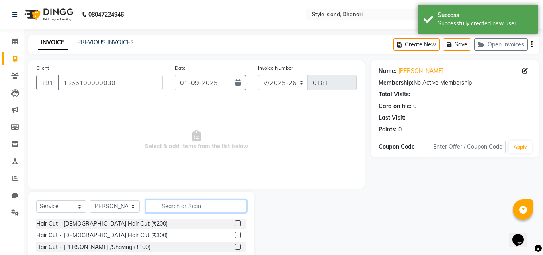
click at [206, 202] on input "text" at bounding box center [196, 206] width 101 height 12
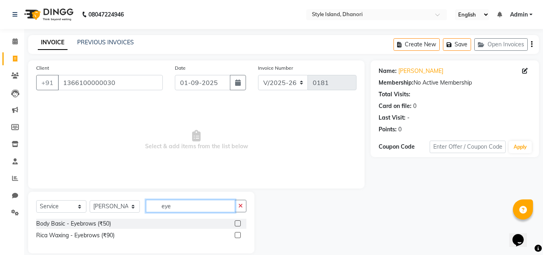
type input "eye"
click at [237, 224] on label at bounding box center [238, 223] width 6 height 6
click at [237, 224] on input "checkbox" at bounding box center [237, 223] width 5 height 5
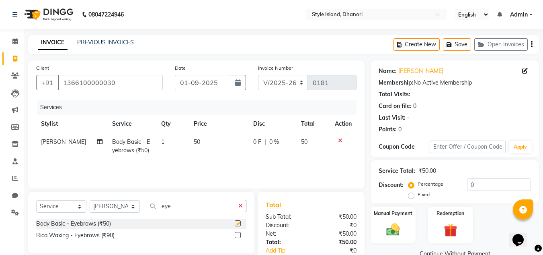
checkbox input "false"
click at [236, 206] on button "button" at bounding box center [241, 206] width 12 height 12
type input "upp"
click at [239, 224] on label at bounding box center [238, 223] width 6 height 6
click at [239, 224] on input "checkbox" at bounding box center [237, 223] width 5 height 5
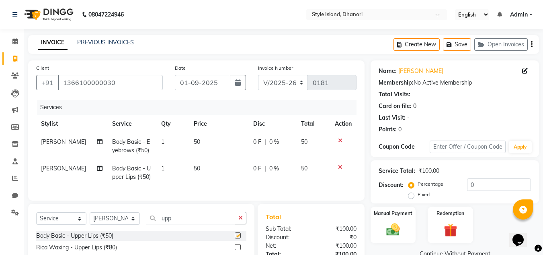
checkbox input "false"
click at [393, 220] on div "Manual Payment" at bounding box center [393, 225] width 47 height 38
click at [436, 253] on span "CASH" at bounding box center [437, 253] width 17 height 9
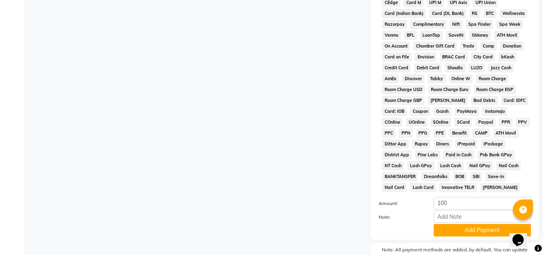
scroll to position [333, 0]
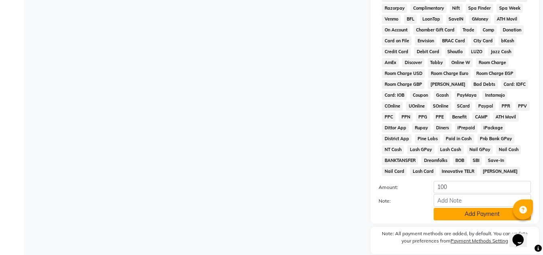
click at [465, 211] on button "Add Payment" at bounding box center [482, 214] width 97 height 12
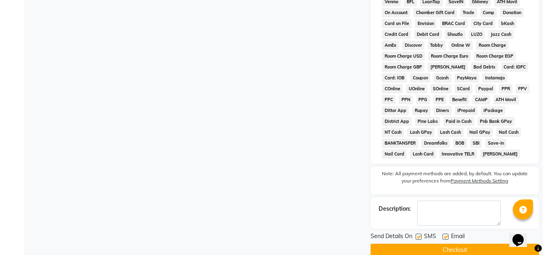
scroll to position [363, 0]
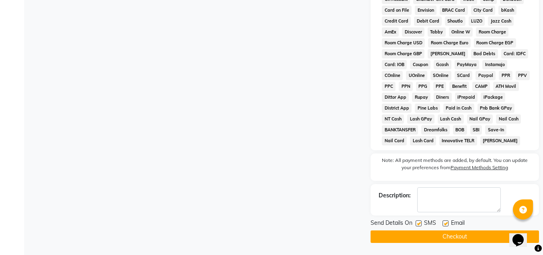
click at [443, 233] on button "Checkout" at bounding box center [455, 236] width 169 height 12
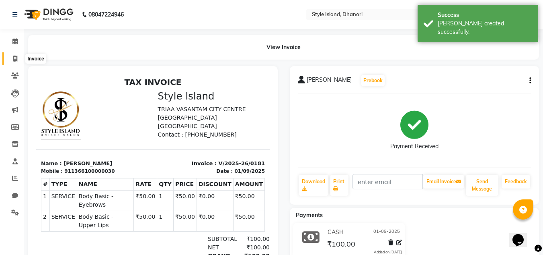
click at [13, 62] on span at bounding box center [15, 58] width 14 height 9
select select "service"
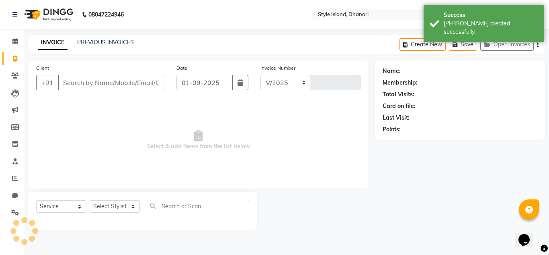
select select "8257"
type input "0182"
click at [120, 42] on link "PREVIOUS INVOICES" at bounding box center [105, 42] width 57 height 7
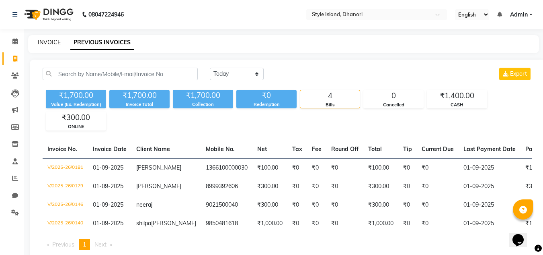
click at [47, 40] on link "INVOICE" at bounding box center [49, 42] width 23 height 7
select select "service"
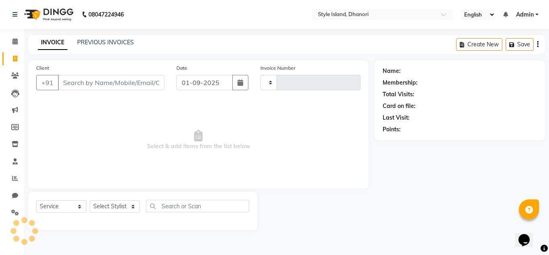
type input "0182"
select select "8257"
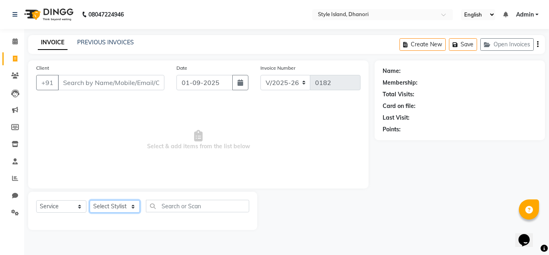
click at [115, 204] on select "Select Stylist [PERSON_NAME] [PERSON_NAME]" at bounding box center [115, 206] width 50 height 12
select select "79222"
click at [90, 200] on select "Select Stylist [PERSON_NAME] [PERSON_NAME]" at bounding box center [115, 206] width 50 height 12
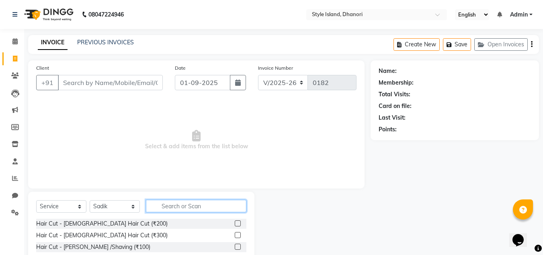
click at [187, 204] on input "text" at bounding box center [196, 206] width 101 height 12
type input "bot"
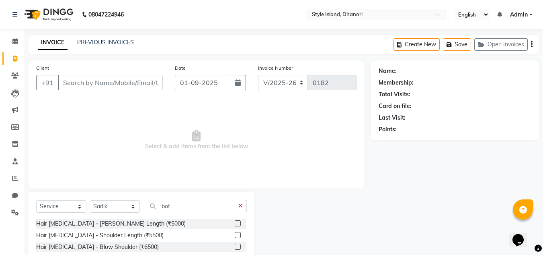
click at [277, 216] on div at bounding box center [313, 233] width 116 height 85
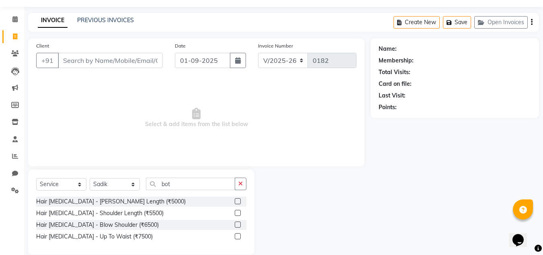
scroll to position [32, 0]
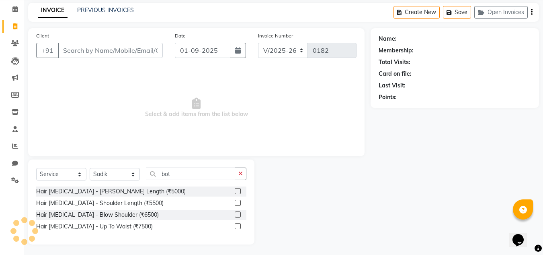
click at [237, 214] on label at bounding box center [238, 214] width 6 height 6
click at [237, 214] on input "checkbox" at bounding box center [237, 214] width 5 height 5
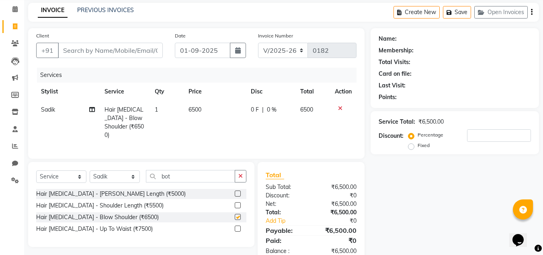
checkbox input "false"
